Goal: Communication & Community: Ask a question

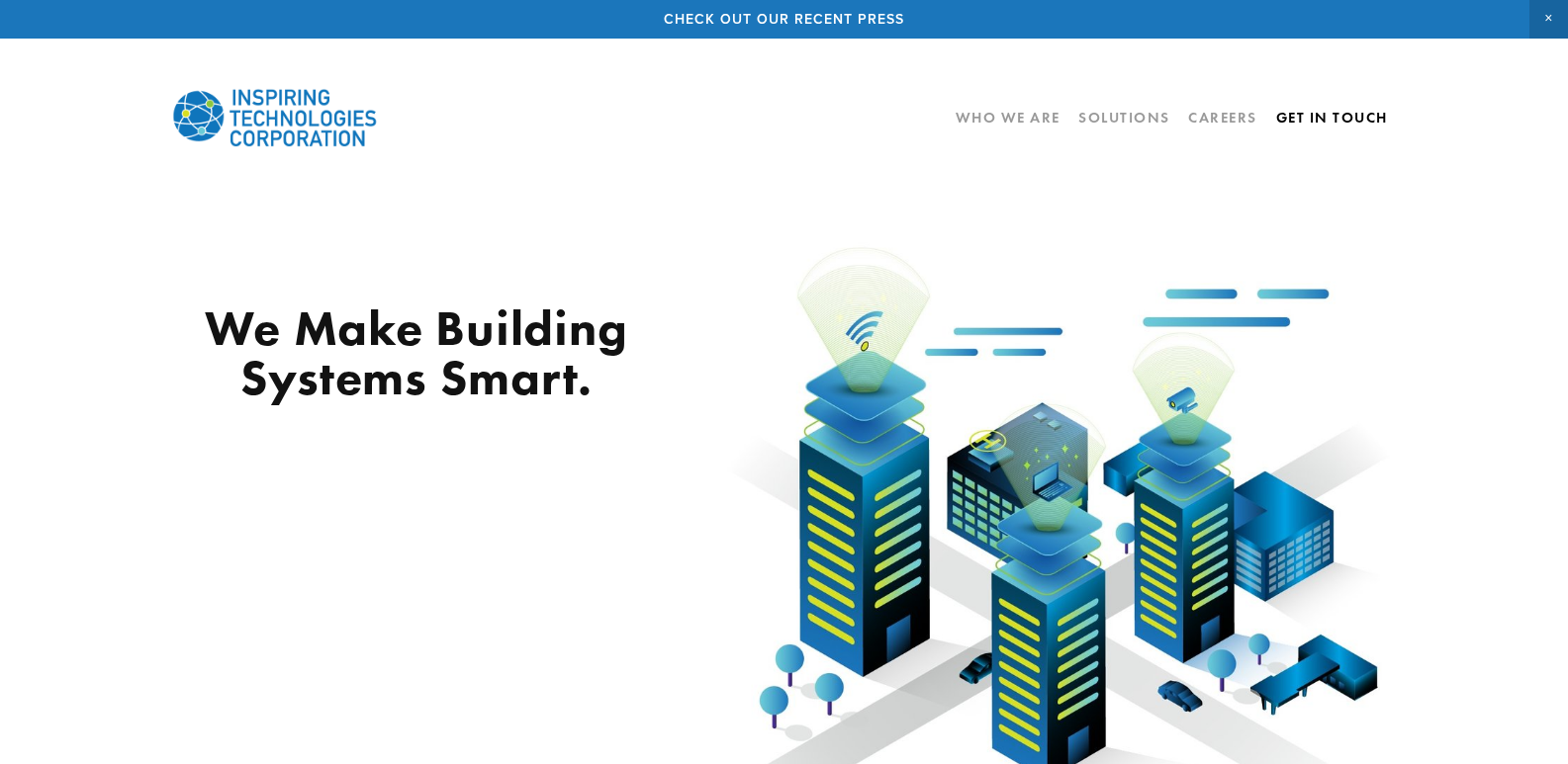
click at [1349, 115] on link "Get In Touch" at bounding box center [1332, 118] width 112 height 34
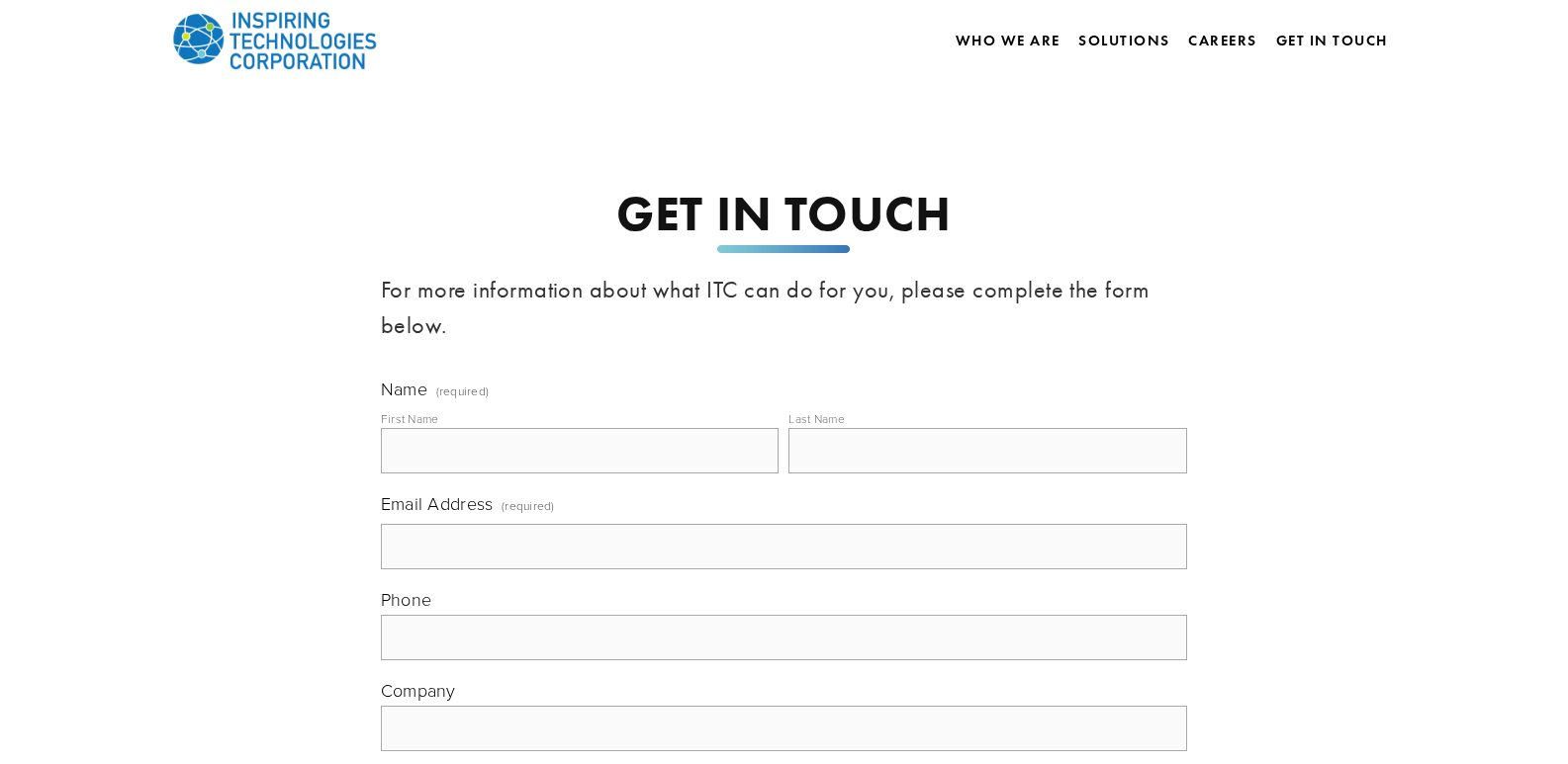
scroll to position [296, 0]
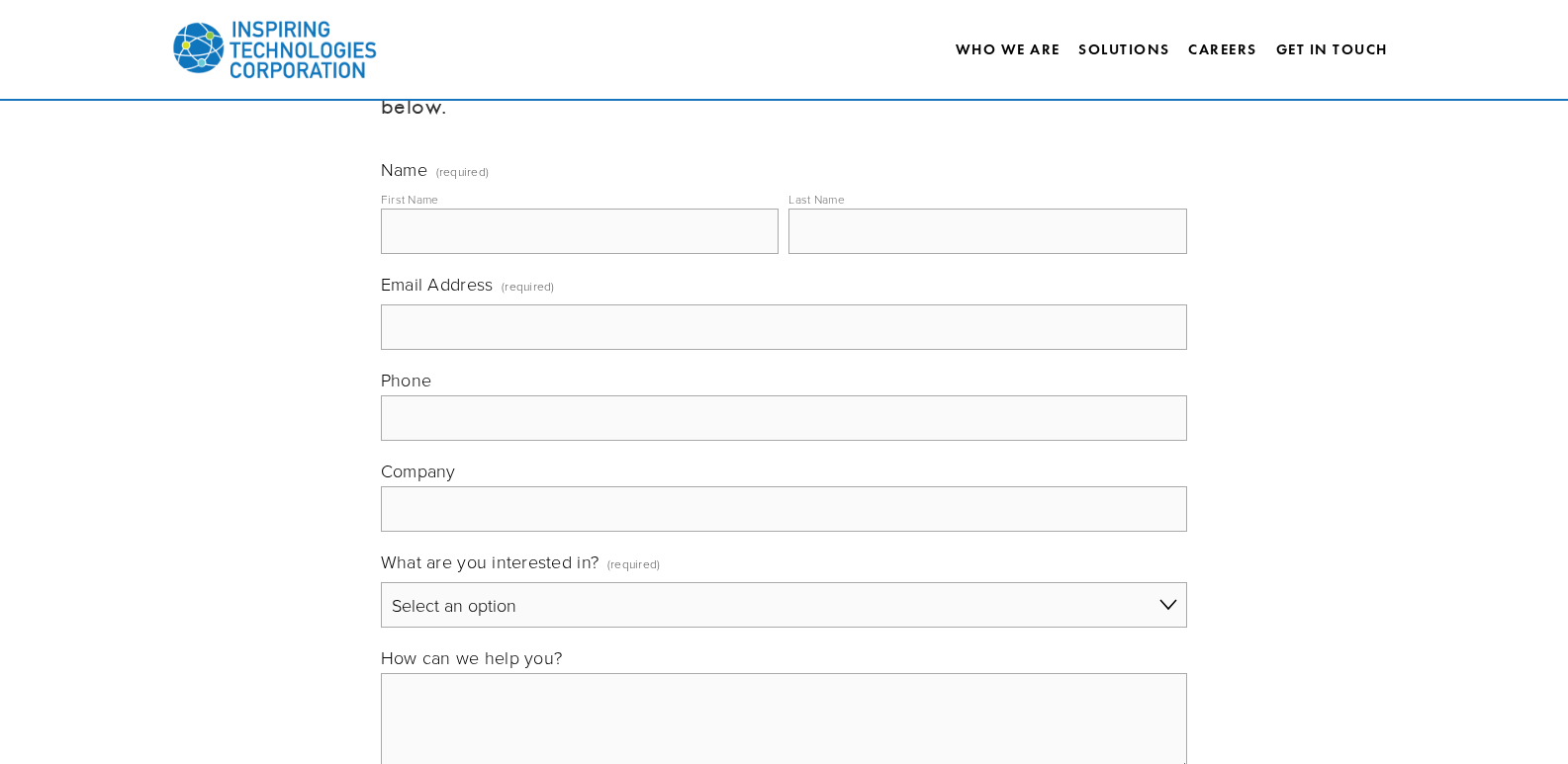
drag, startPoint x: 558, startPoint y: 191, endPoint x: 557, endPoint y: 219, distance: 28.0
click at [558, 192] on div "First Name" at bounding box center [581, 218] width 399 height 69
drag, startPoint x: 557, startPoint y: 219, endPoint x: 558, endPoint y: 251, distance: 32.0
click at [557, 221] on input "First Name" at bounding box center [581, 231] width 399 height 46
type input "[PERSON_NAME]"
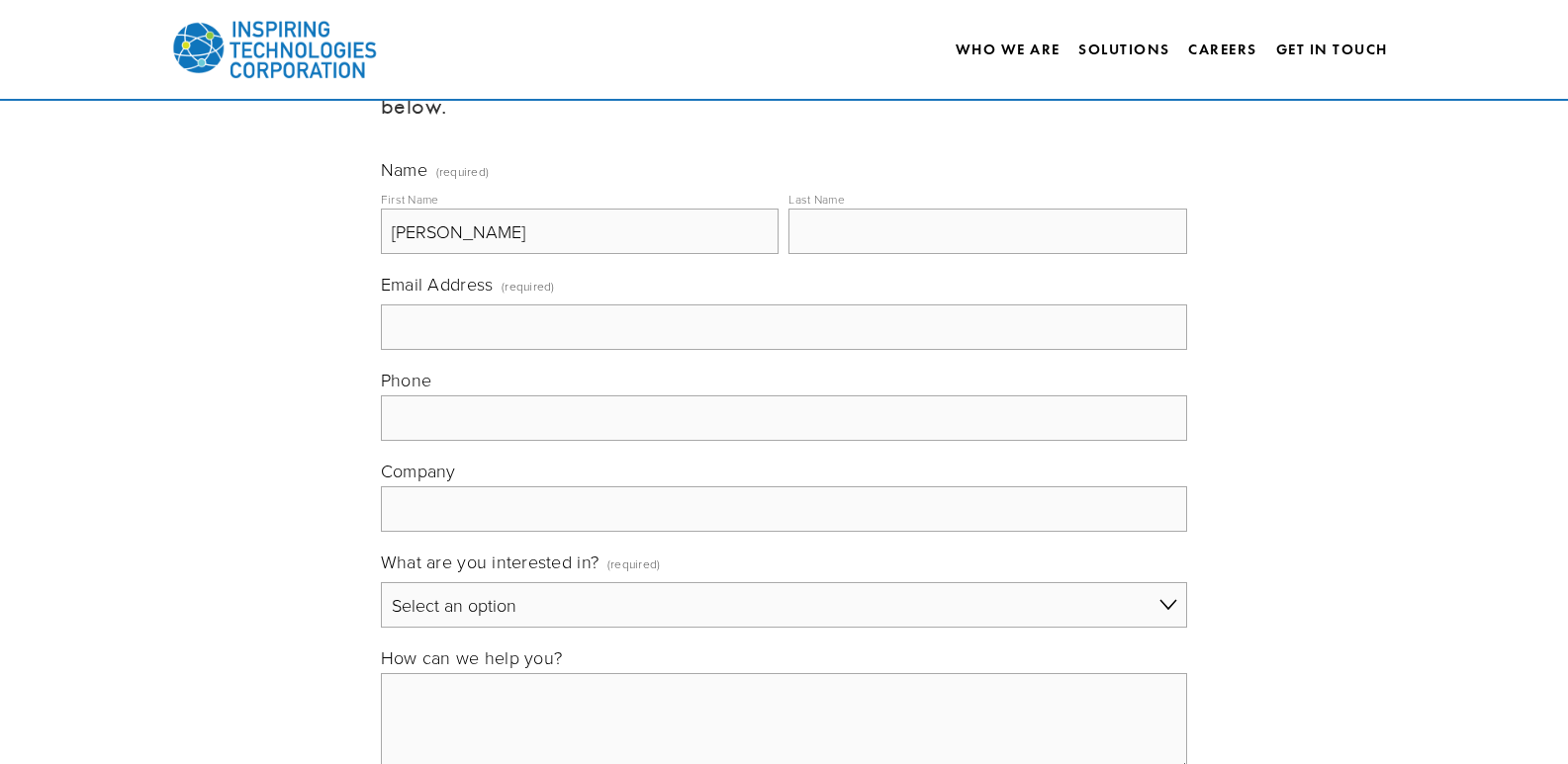
type input "Davidson"
type input "[PERSON_NAME][EMAIL_ADDRESS][DOMAIN_NAME]"
type input "(708) 787-4171"
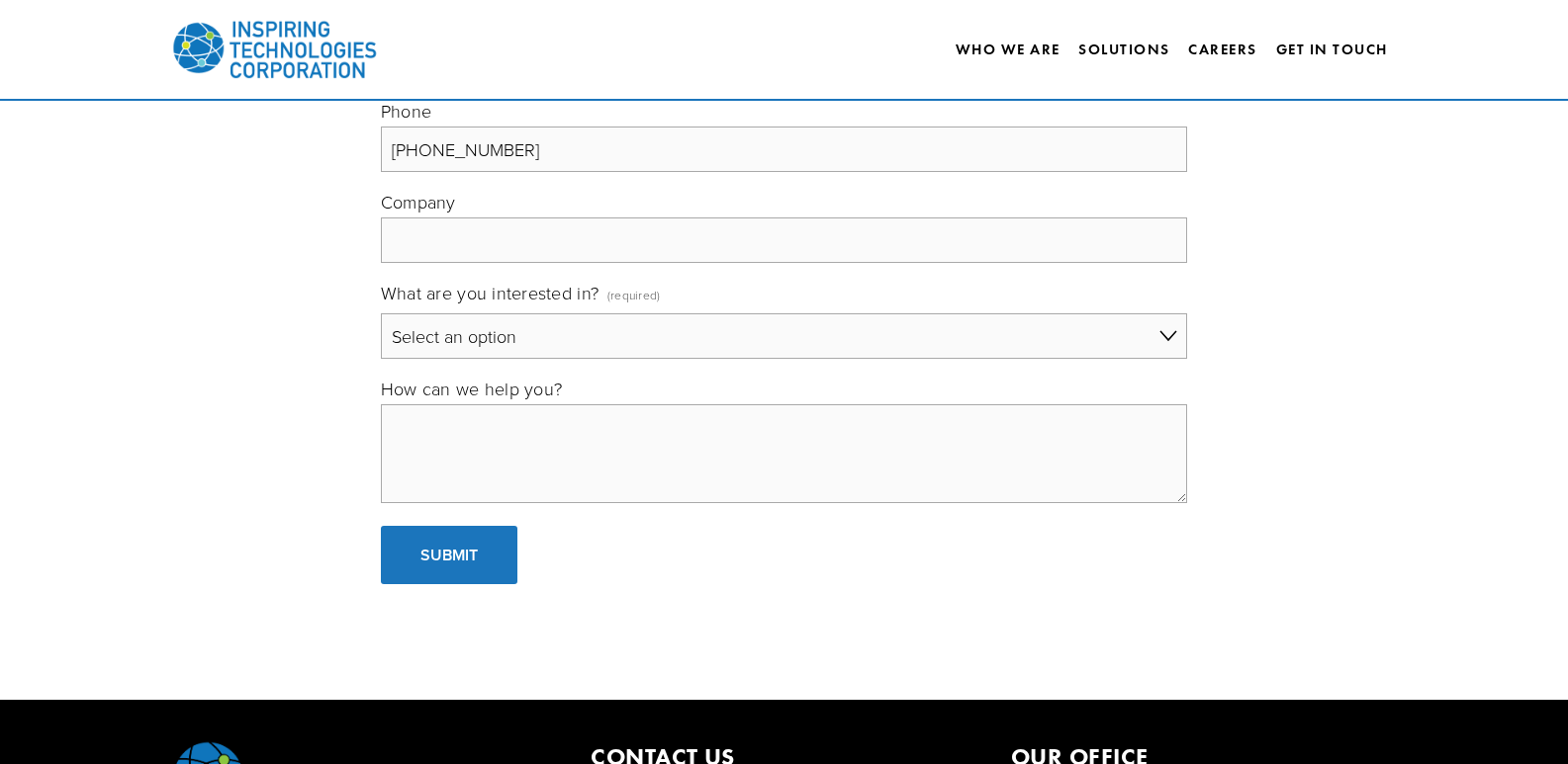
scroll to position [593, 0]
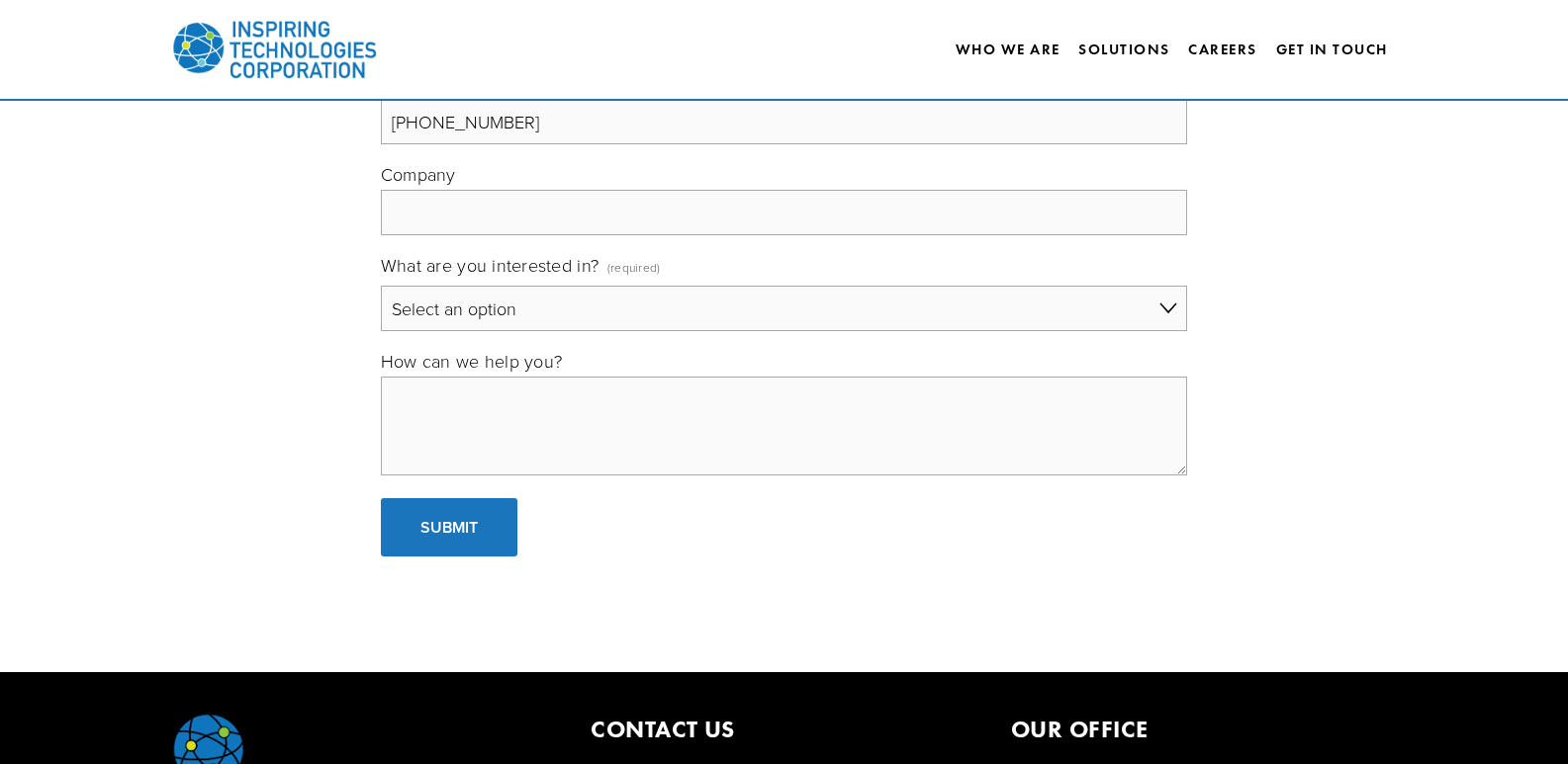
drag, startPoint x: 585, startPoint y: 185, endPoint x: 580, endPoint y: 221, distance: 36.3
click at [585, 195] on div "Company" at bounding box center [784, 198] width 806 height 73
drag, startPoint x: 580, startPoint y: 221, endPoint x: 579, endPoint y: 319, distance: 98.0
click at [583, 233] on input "Company" at bounding box center [784, 212] width 806 height 46
click at [579, 319] on select "Select an option General Building Automation Electronic Security Systems IT Sol…" at bounding box center [784, 309] width 806 height 46
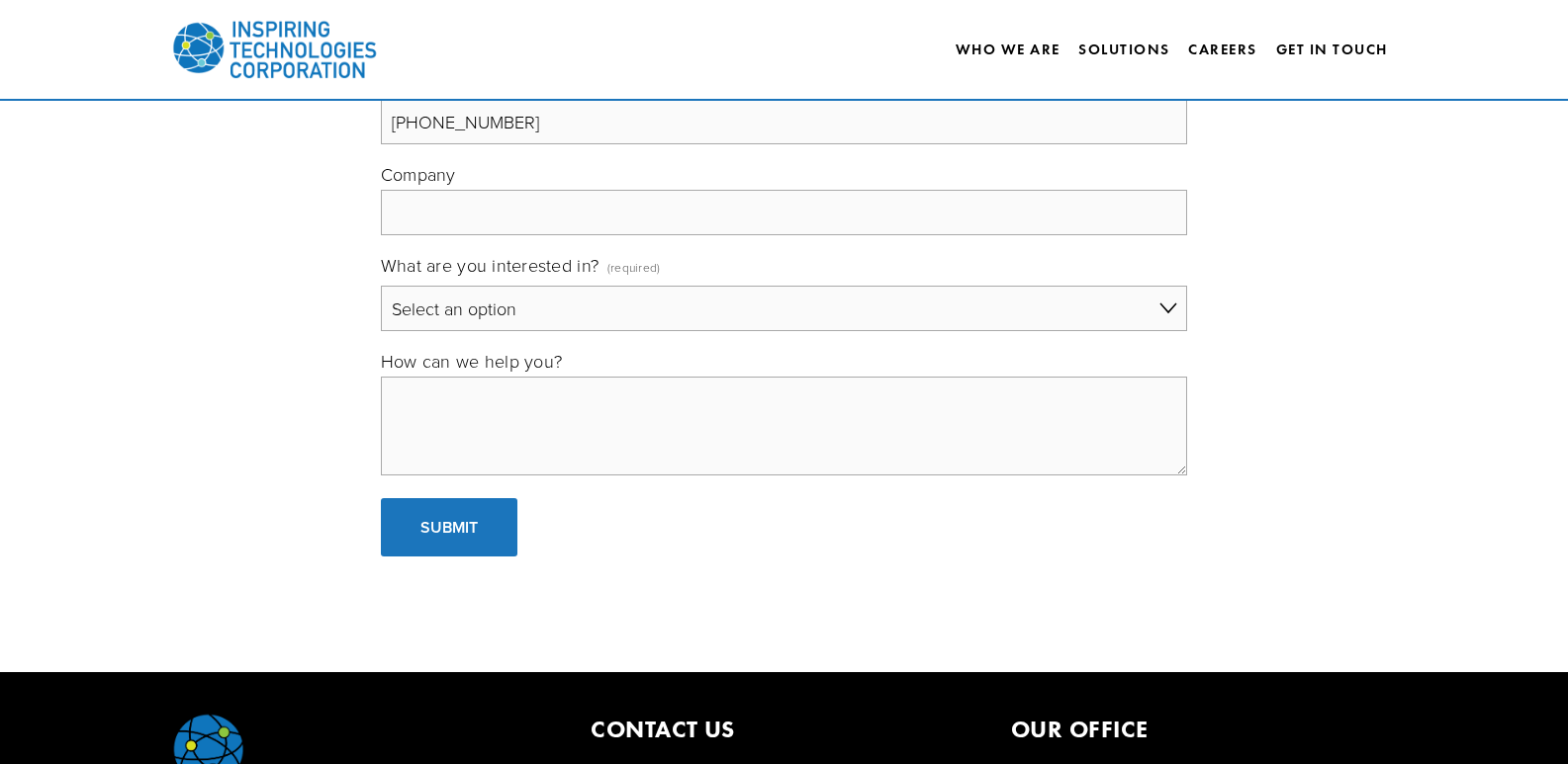
select select "General"
click at [381, 286] on select "Select an option General Building Automation Electronic Security Systems IT Sol…" at bounding box center [784, 309] width 806 height 46
paste textarea "Hi, At South Chicago Light Displays, we specialize in professional lighting ins…"
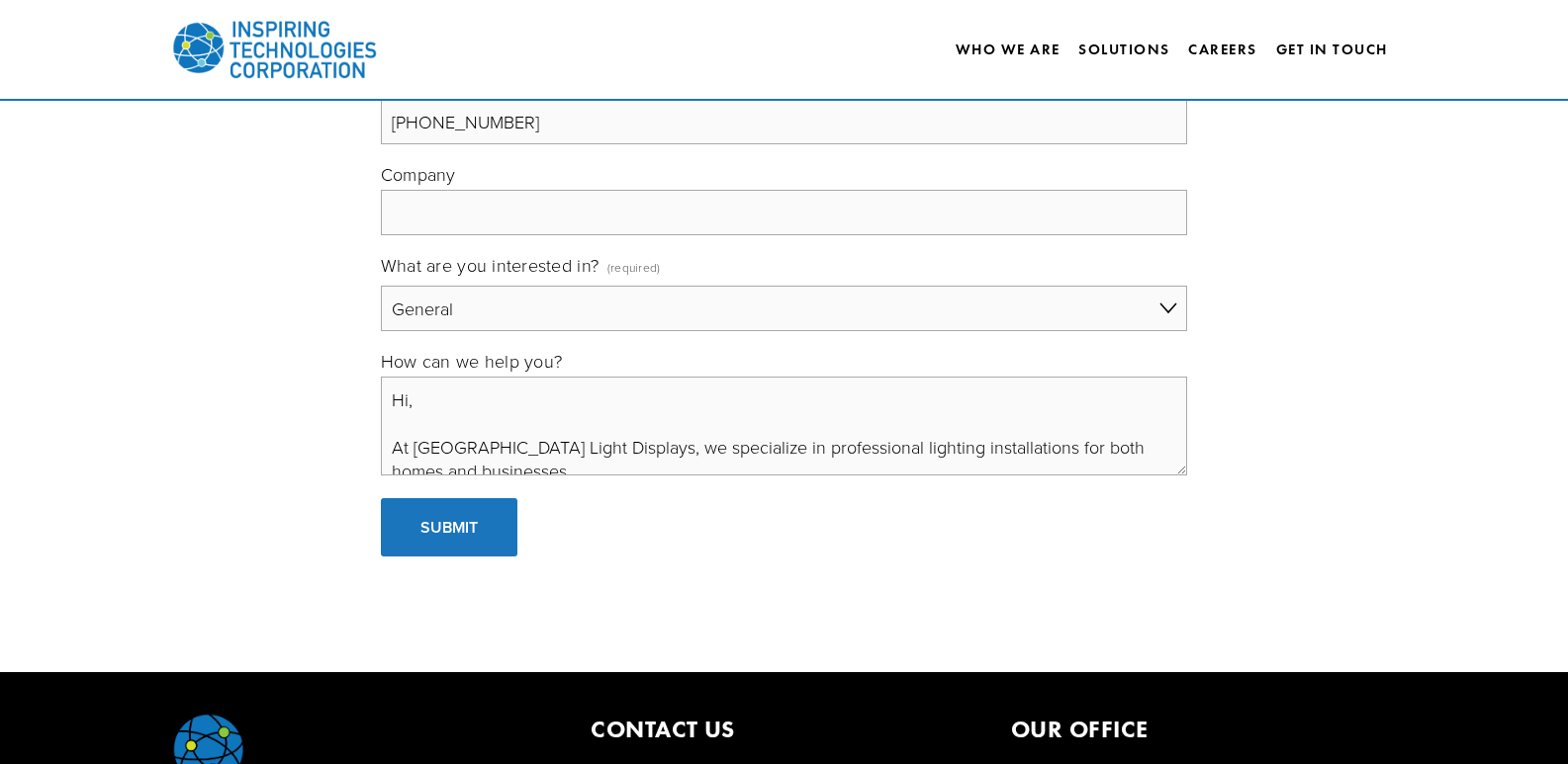
drag, startPoint x: 514, startPoint y: 426, endPoint x: 654, endPoint y: 430, distance: 140.1
click at [522, 426] on textarea "Hi, At South Chicago Light Displays, we specialize in professional lighting ins…" at bounding box center [784, 426] width 806 height 99
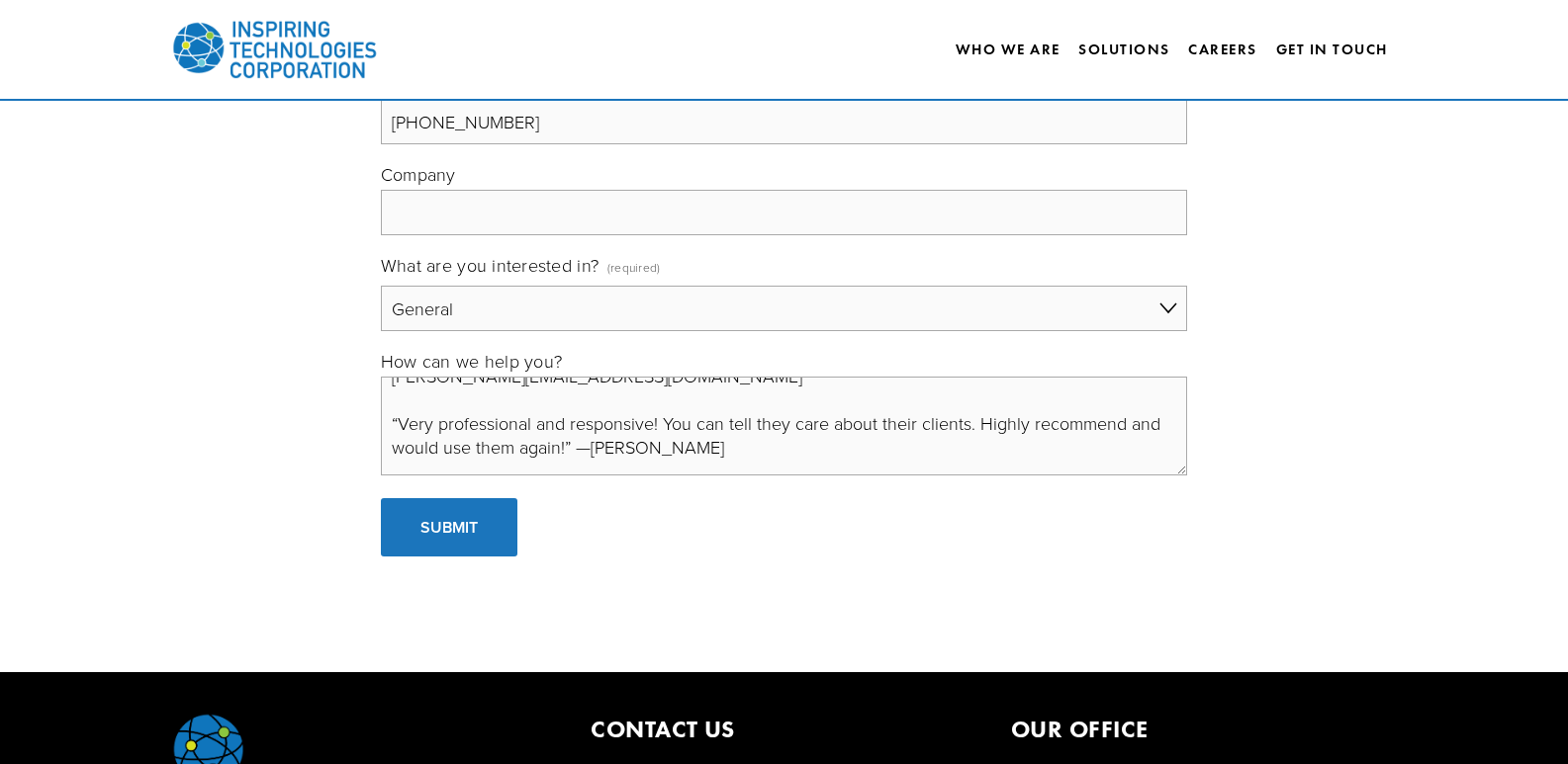
scroll to position [364, 0]
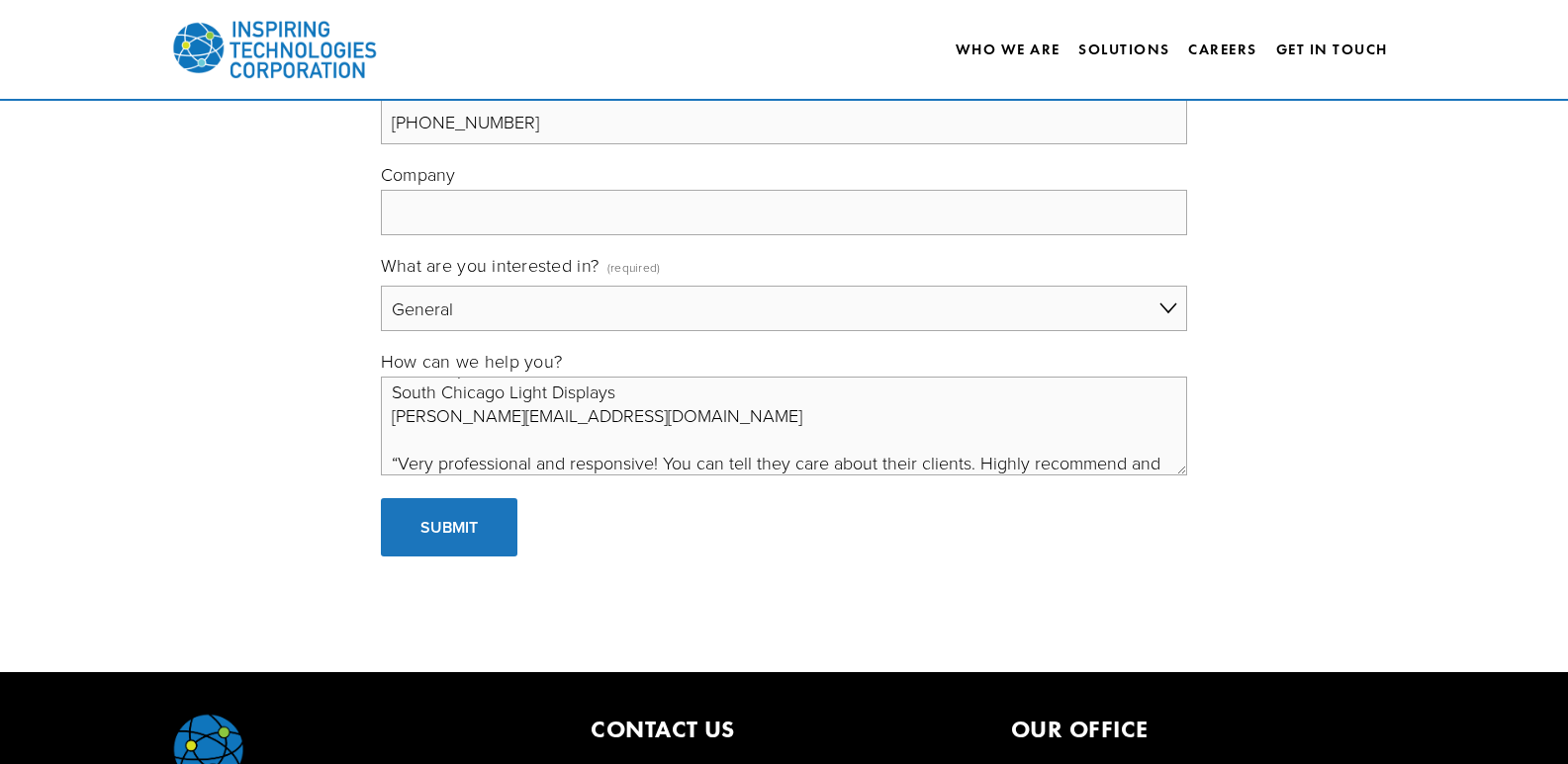
click at [892, 401] on textarea "Hi, At South Chicago Light Displays, we specialize in professional lighting ins…" at bounding box center [784, 426] width 806 height 99
type textarea "Hi, At South Chicago Light Displays, we specialize in professional lighting ins…"
click at [722, 195] on input "Company" at bounding box center [784, 212] width 806 height 46
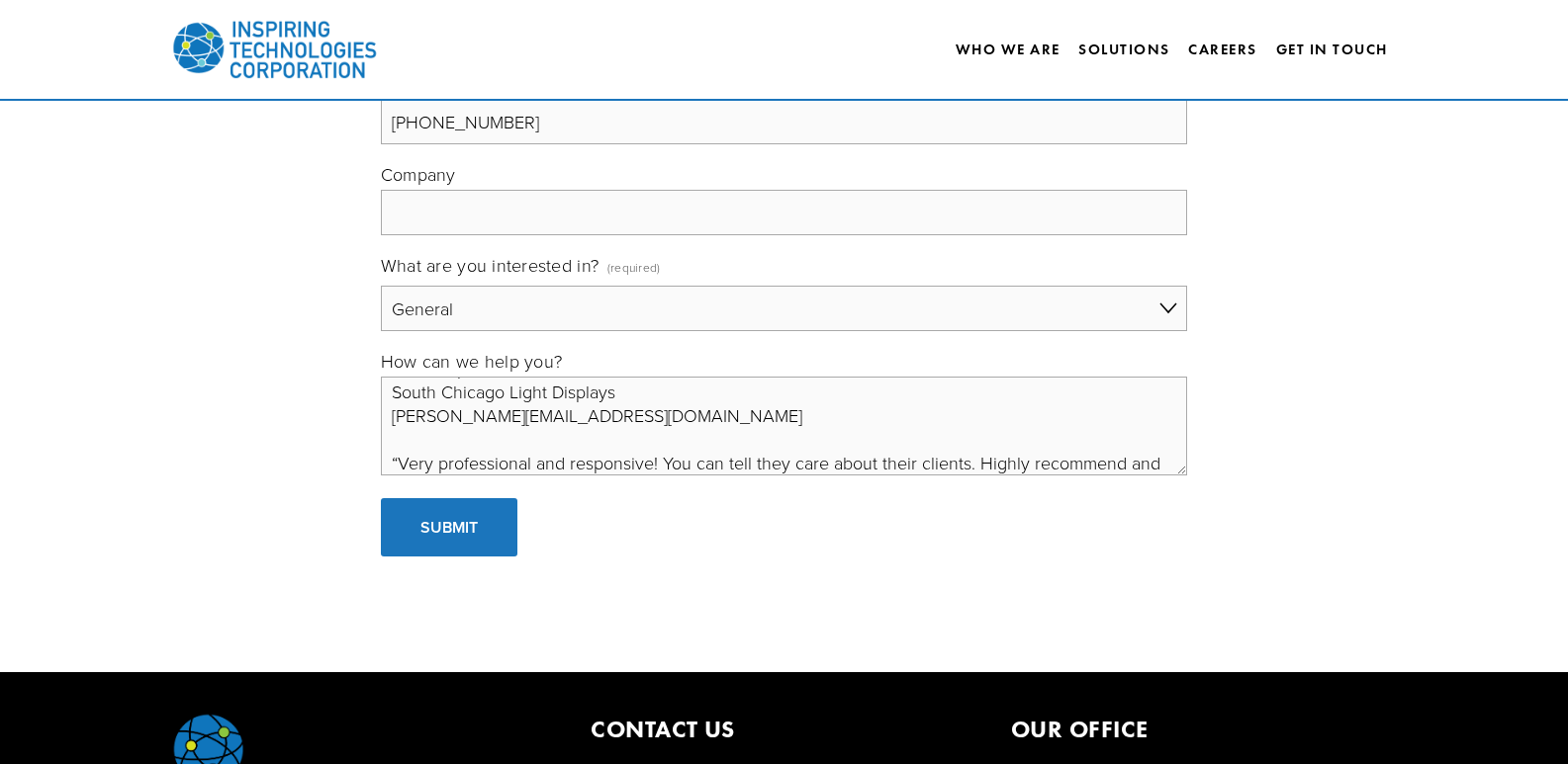
paste input "South Chicago Light Displays"
type input "South Chicago Light Displays"
click at [702, 384] on textarea "Hi, At South Chicago Light Displays, we specialize in professional lighting ins…" at bounding box center [784, 426] width 806 height 99
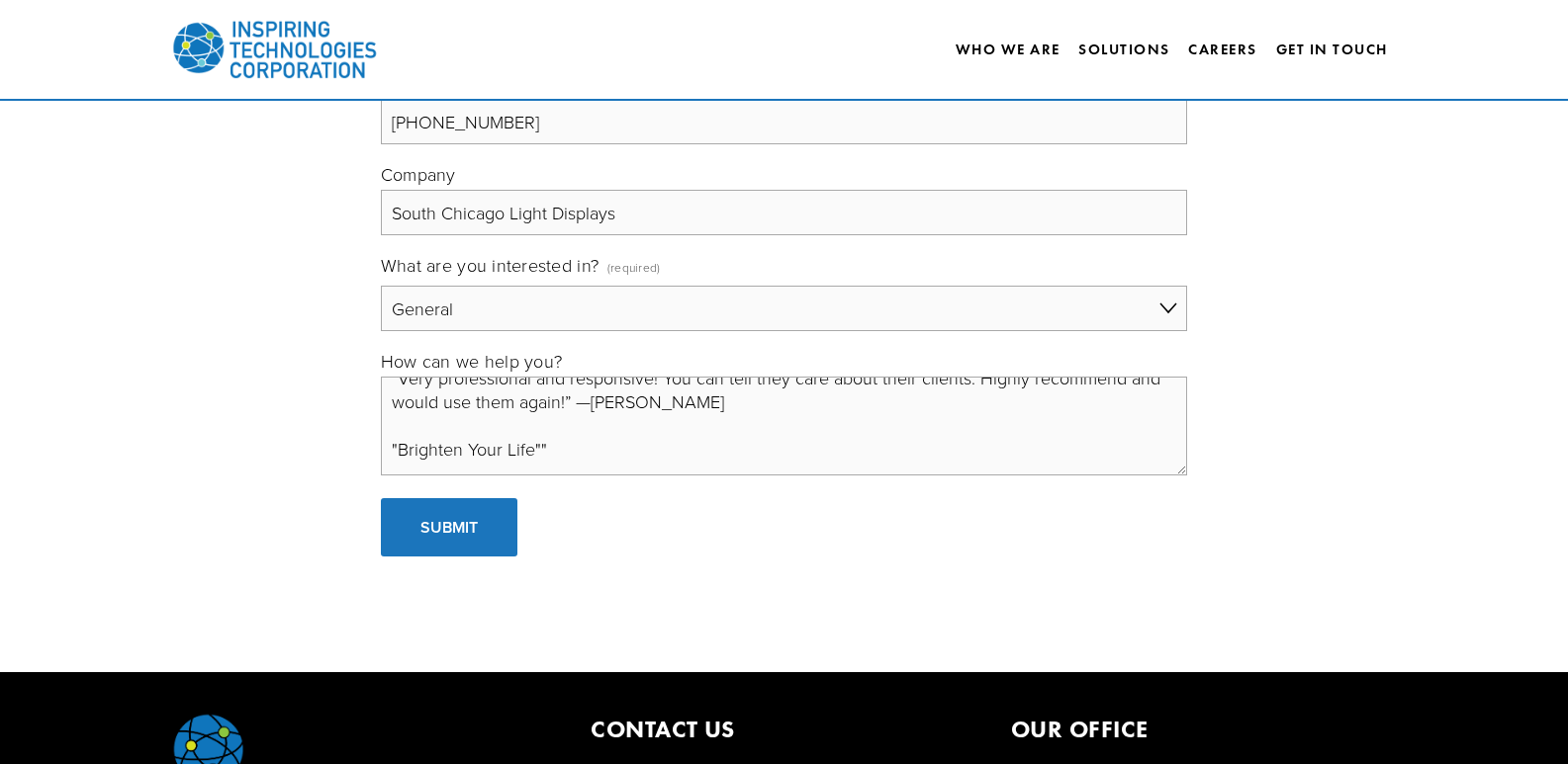
scroll to position [493, 0]
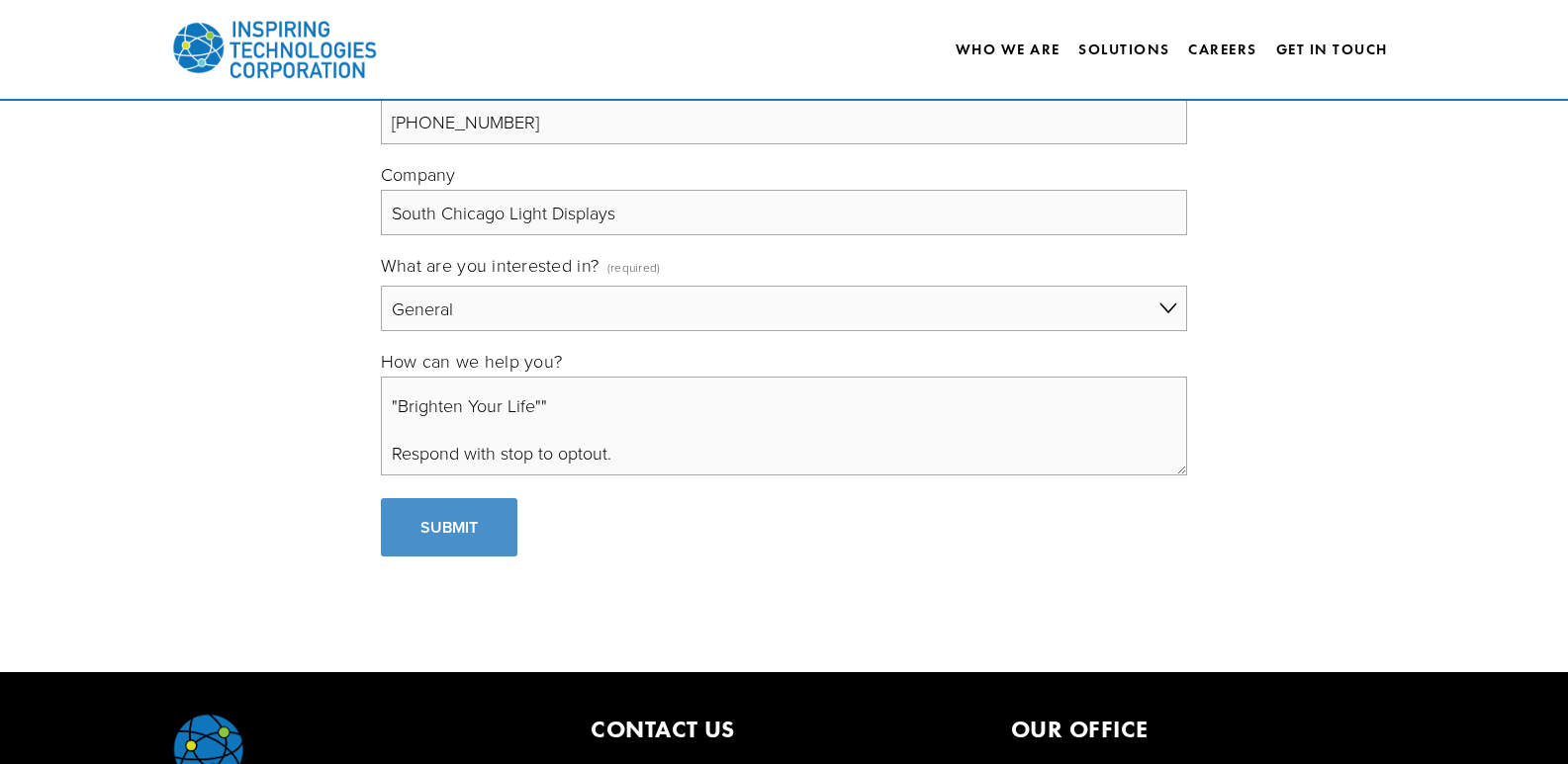
click at [494, 528] on button "Submit Submit" at bounding box center [449, 528] width 137 height 59
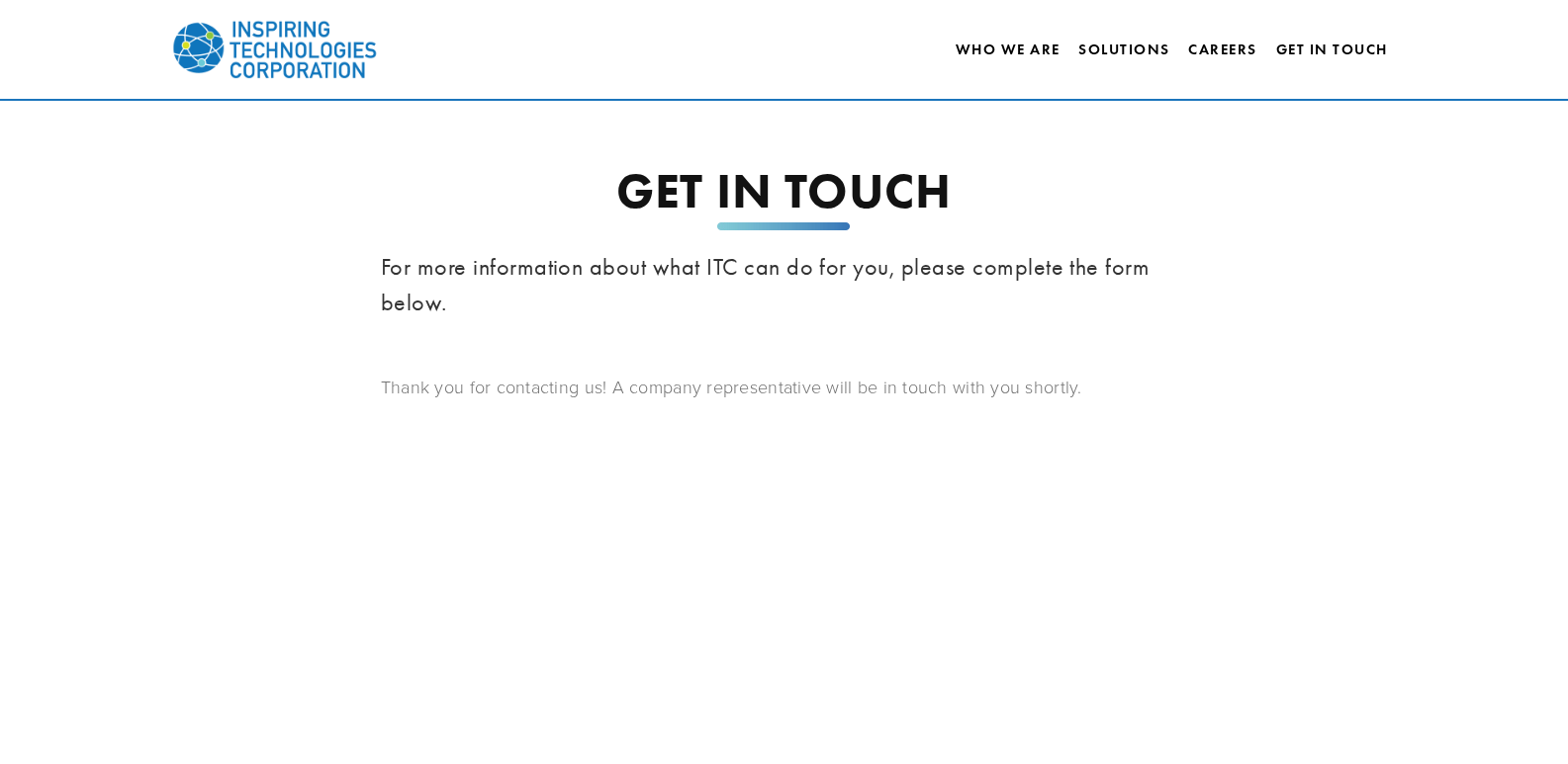
scroll to position [0, 0]
